Goal: Information Seeking & Learning: Find specific fact

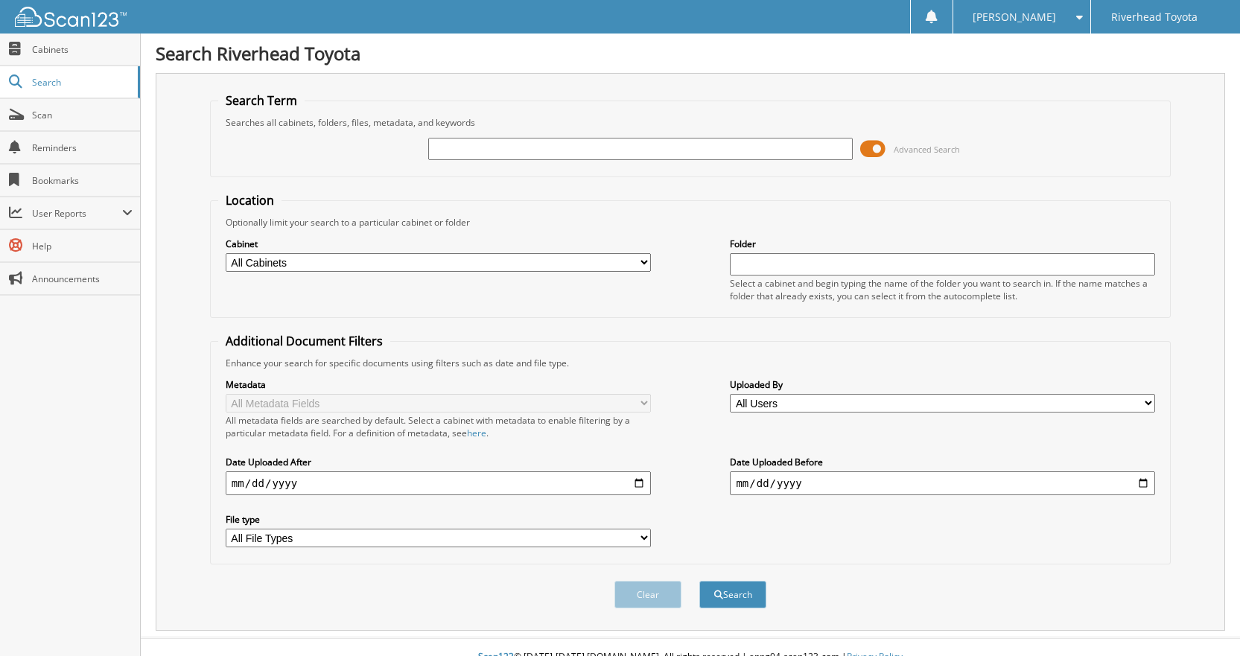
click at [784, 157] on input "text" at bounding box center [640, 149] width 425 height 22
type input "57996"
click at [699, 581] on button "Search" at bounding box center [732, 595] width 67 height 28
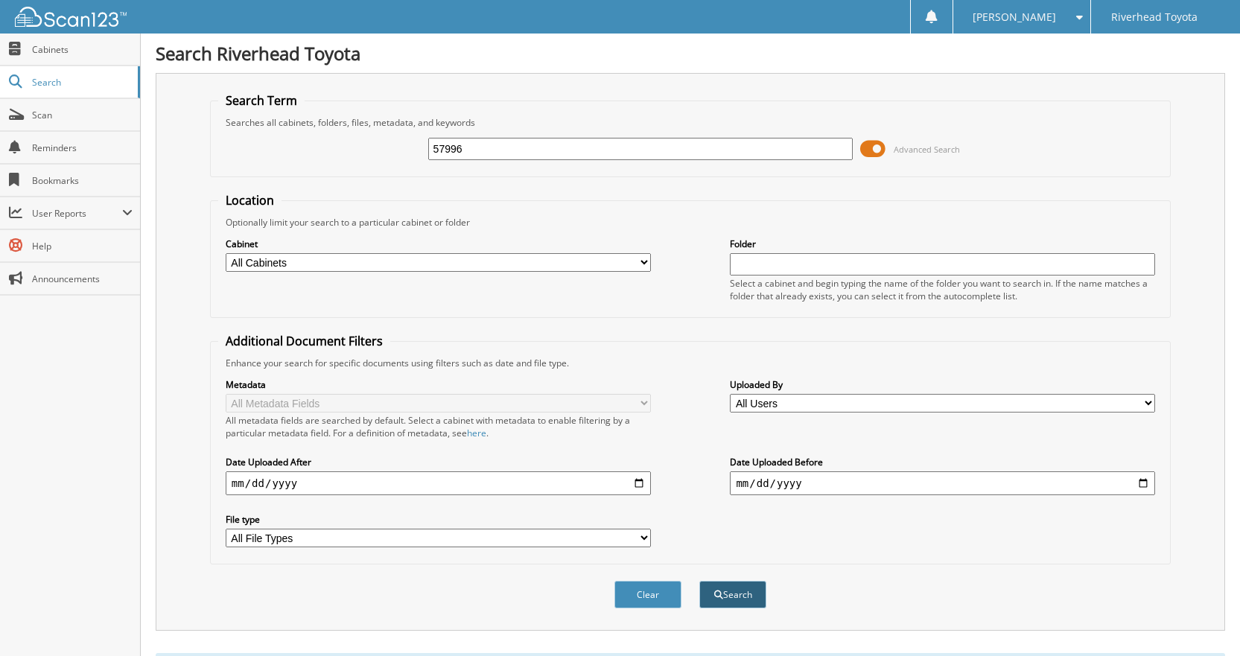
click at [724, 589] on button "Search" at bounding box center [732, 595] width 67 height 28
click at [78, 49] on span "Cabinets" at bounding box center [82, 49] width 101 height 13
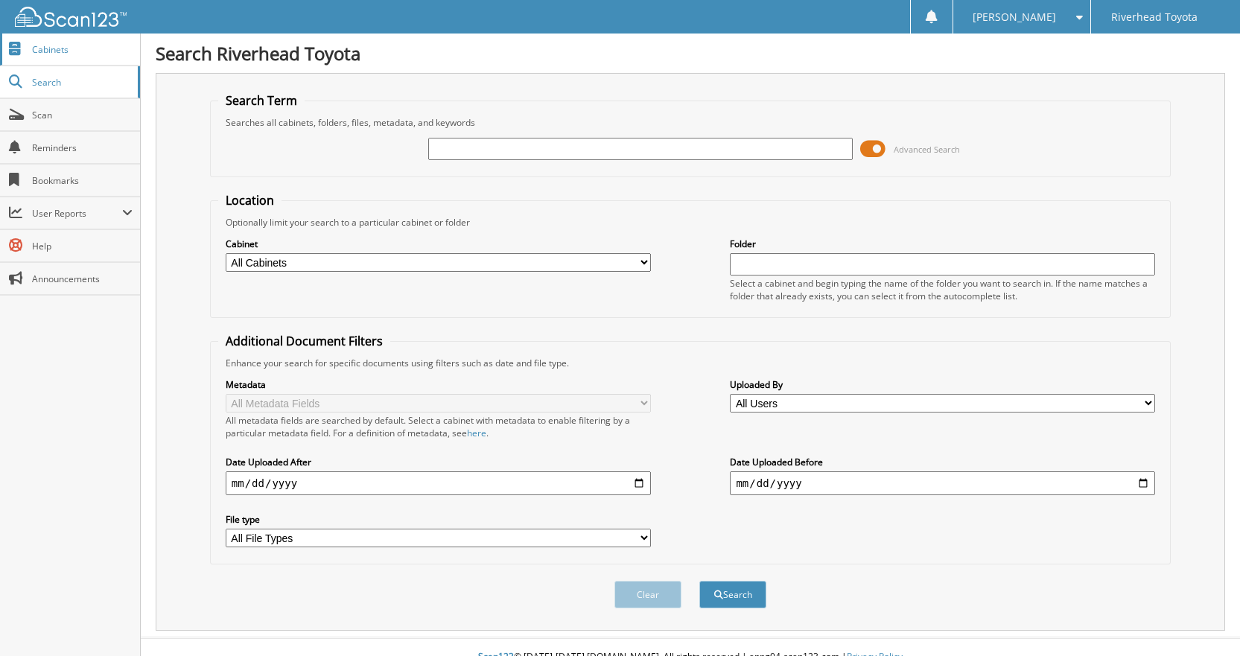
click at [68, 53] on span "Cabinets" at bounding box center [82, 49] width 101 height 13
click at [875, 149] on span at bounding box center [872, 149] width 25 height 22
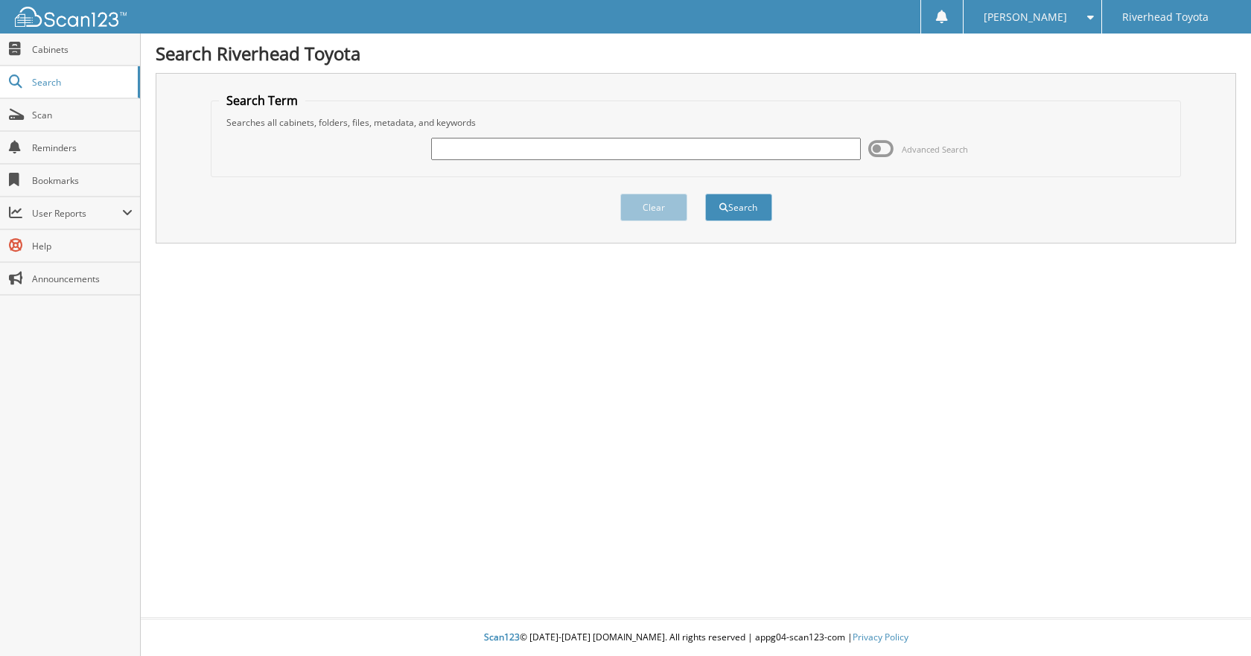
click at [719, 139] on input "text" at bounding box center [646, 149] width 430 height 22
type input "57996"
click at [705, 194] on button "Search" at bounding box center [738, 208] width 67 height 28
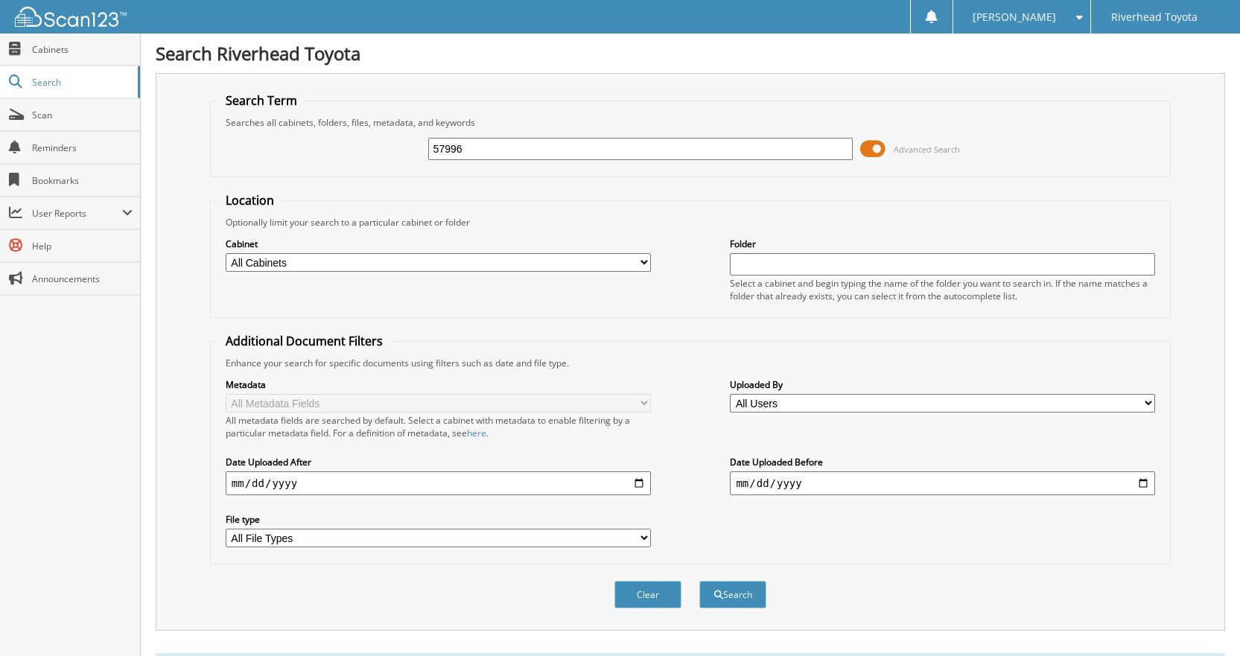
click at [872, 149] on span at bounding box center [872, 149] width 25 height 22
